Goal: Information Seeking & Learning: Find specific page/section

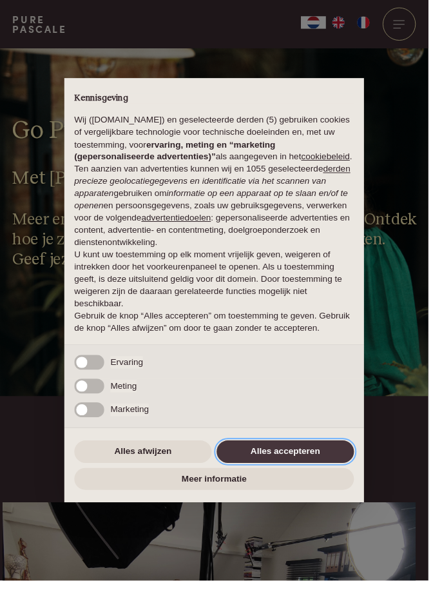
click at [296, 469] on button "Alles accepteren" at bounding box center [295, 465] width 142 height 23
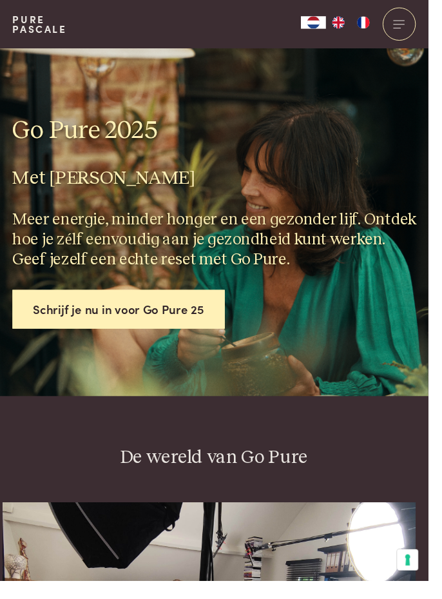
click at [428, 29] on div at bounding box center [412, 25] width 34 height 34
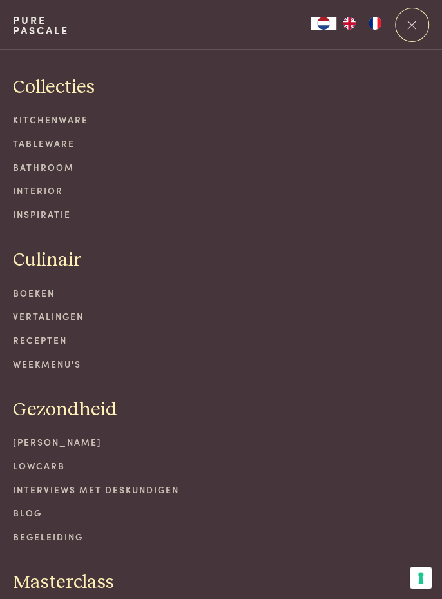
click at [63, 122] on link "Kitchenware" at bounding box center [221, 120] width 416 height 14
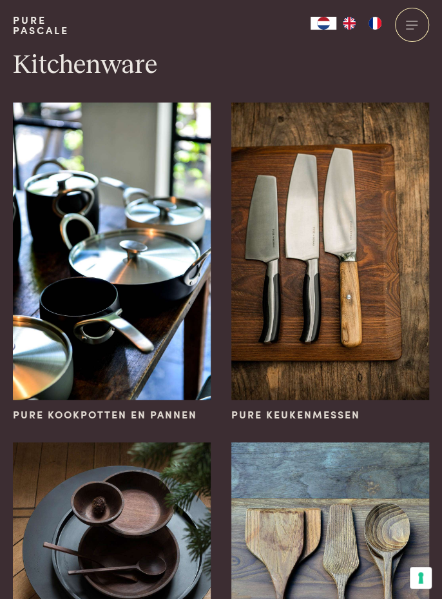
click at [126, 315] on img at bounding box center [112, 251] width 198 height 297
click at [140, 336] on img at bounding box center [112, 251] width 198 height 297
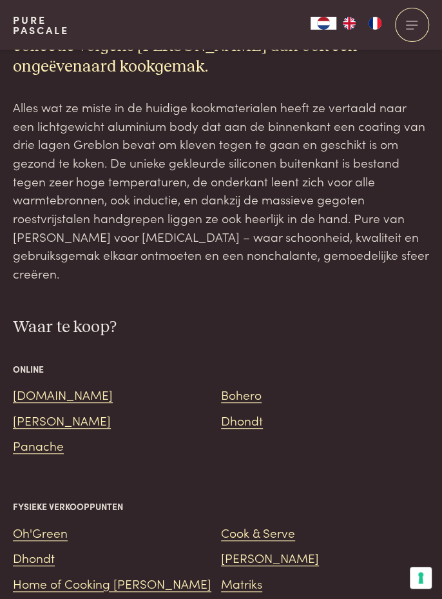
scroll to position [1494, 0]
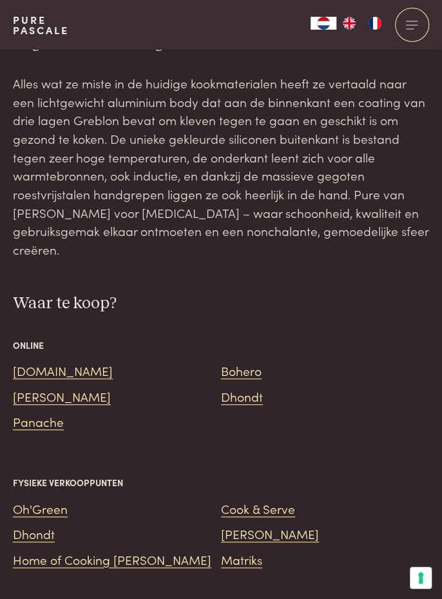
click at [44, 362] on link "Bol.com" at bounding box center [63, 370] width 100 height 17
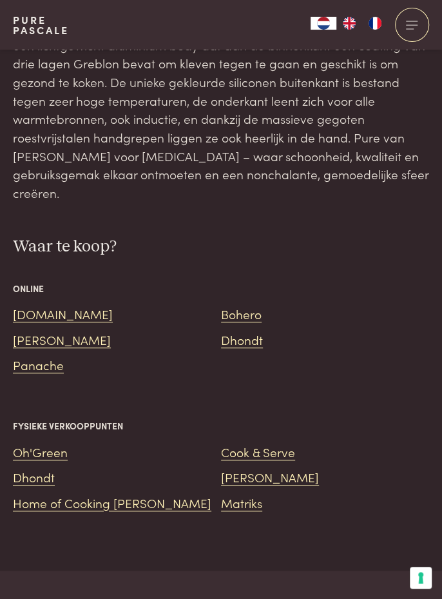
scroll to position [1556, 0]
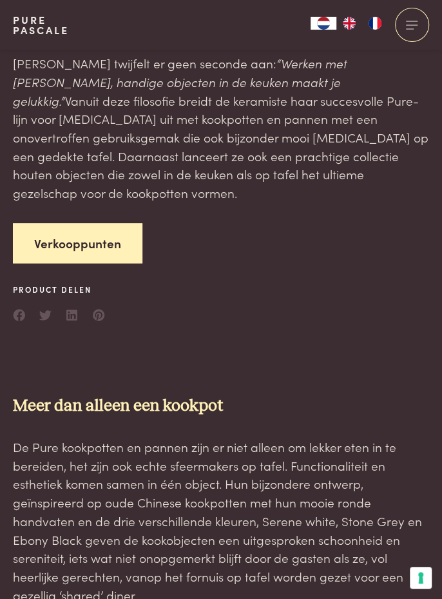
click at [62, 224] on link "Verkooppunten" at bounding box center [78, 243] width 130 height 41
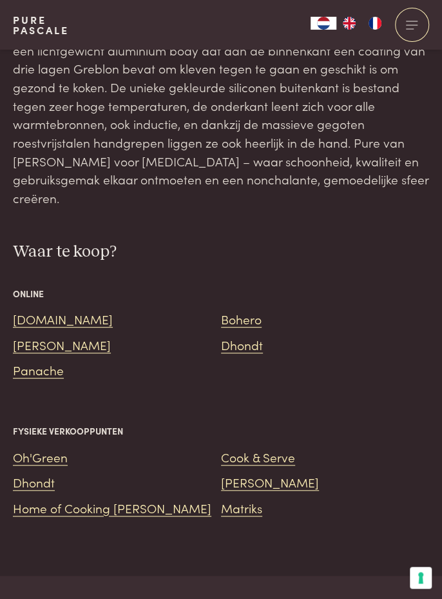
scroll to position [1553, 0]
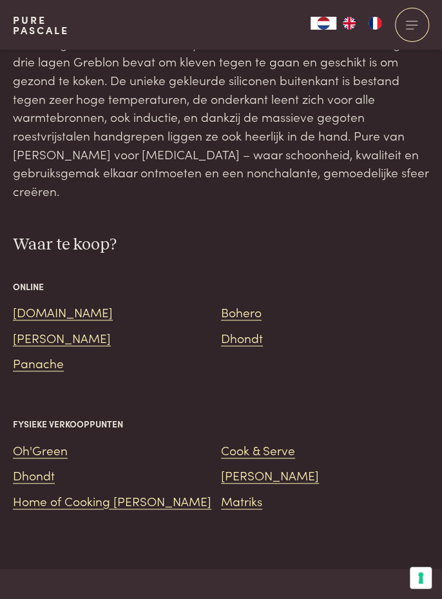
click at [278, 441] on link "Cook & Serve" at bounding box center [258, 449] width 74 height 17
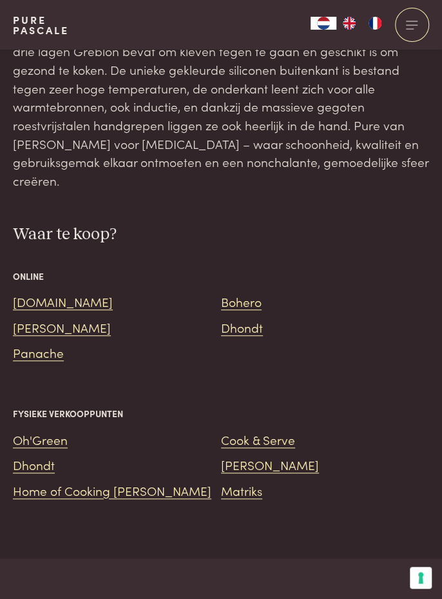
scroll to position [1615, 0]
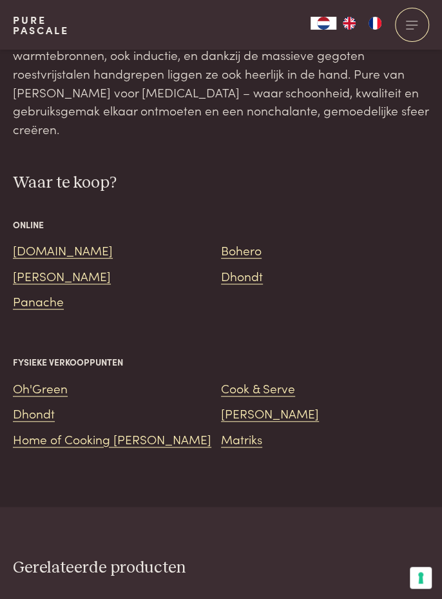
click at [251, 404] on link "Van Hie" at bounding box center [270, 412] width 98 height 17
click at [52, 379] on link "Oh'Green" at bounding box center [40, 387] width 55 height 17
